Goal: Check status

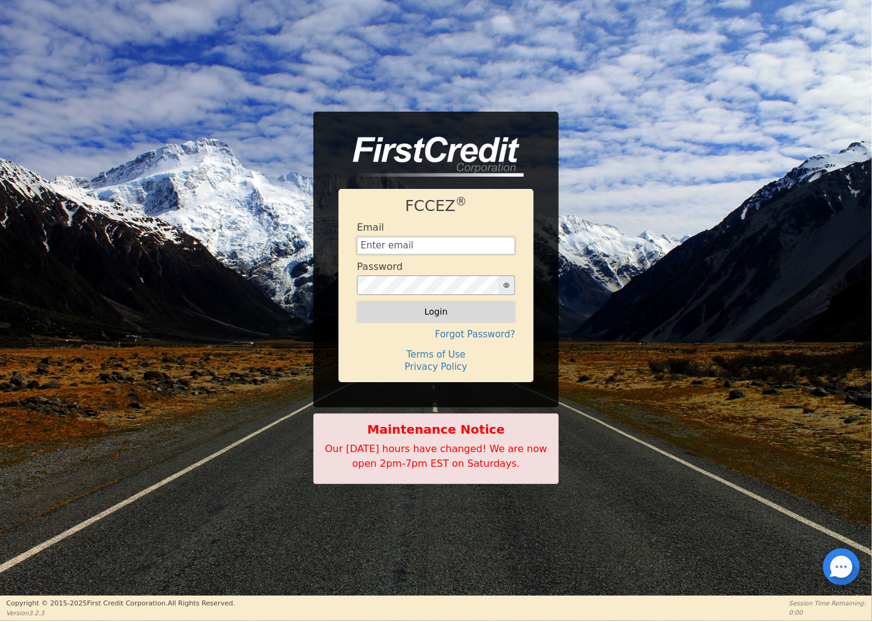
type input "[EMAIL_ADDRESS][DOMAIN_NAME]"
click at [426, 316] on button "Login" at bounding box center [436, 311] width 158 height 21
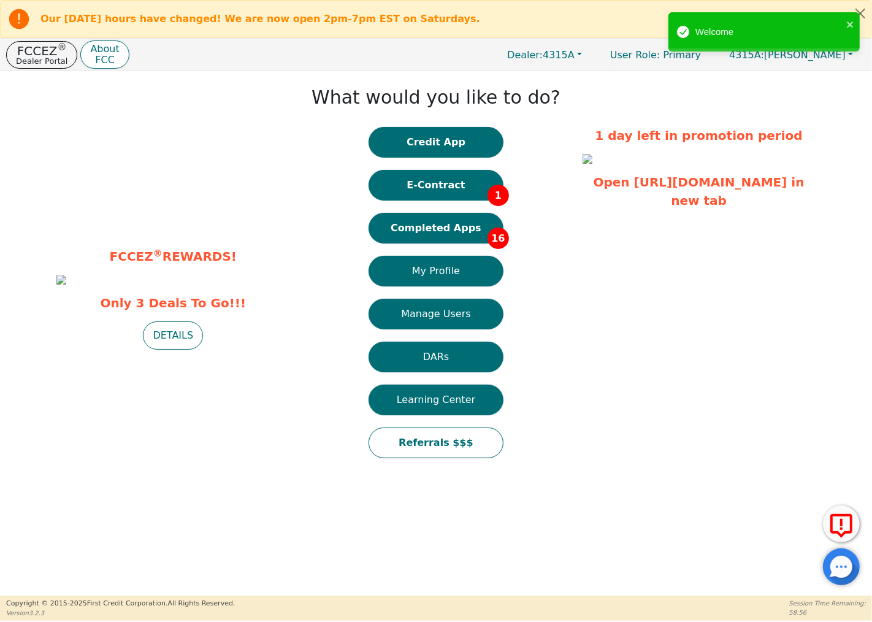
click at [473, 183] on button "E-Contract 1" at bounding box center [436, 185] width 135 height 31
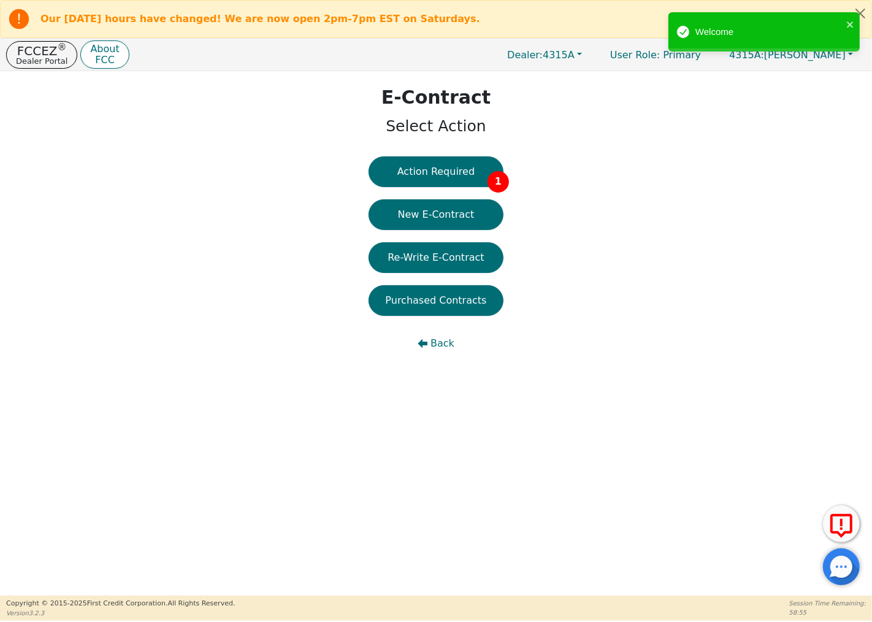
click at [473, 183] on button "Action Required 1" at bounding box center [436, 171] width 135 height 31
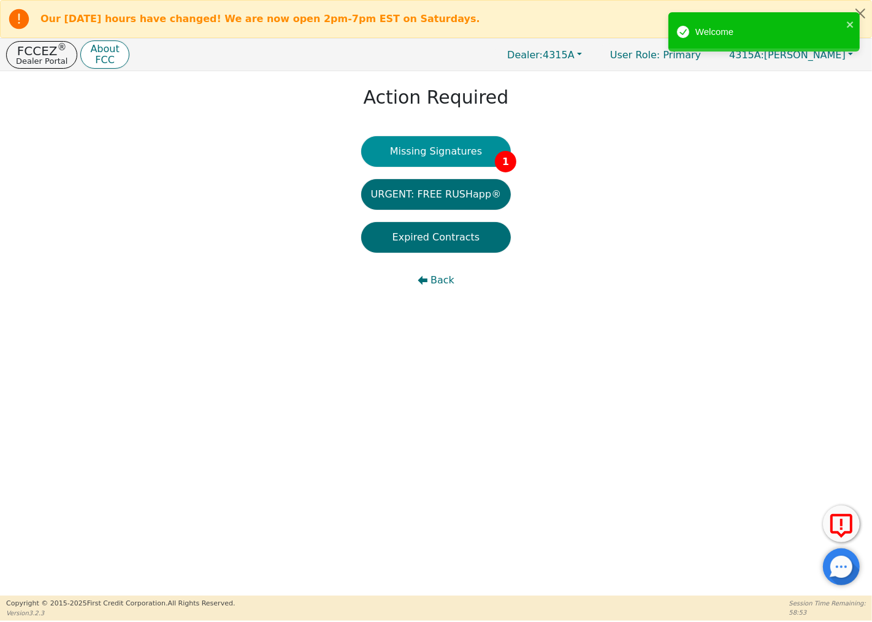
click at [466, 151] on button "Missing Signatures 1" at bounding box center [436, 151] width 150 height 31
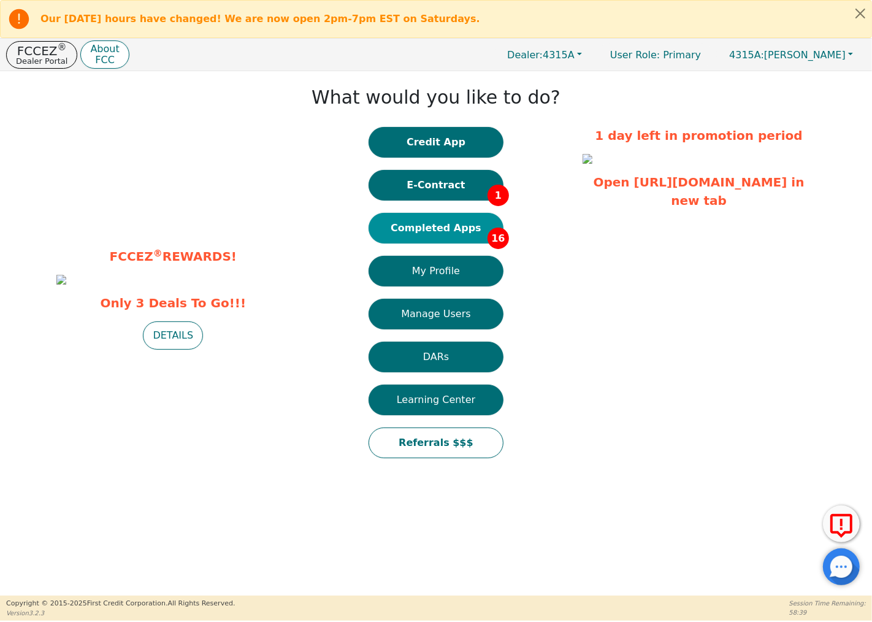
click at [390, 232] on button "Completed Apps 16" at bounding box center [436, 228] width 135 height 31
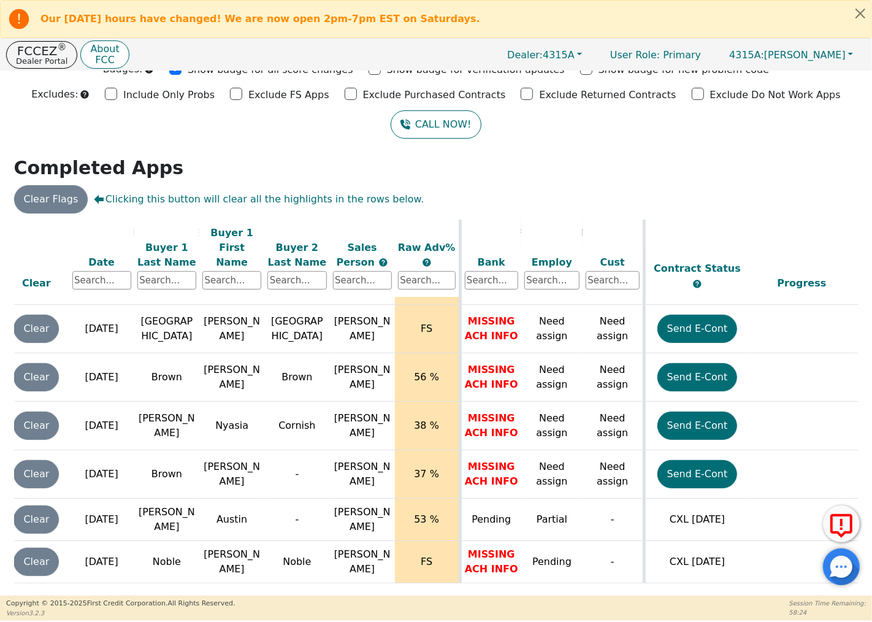
scroll to position [475, 0]
